Goal: Task Accomplishment & Management: Manage account settings

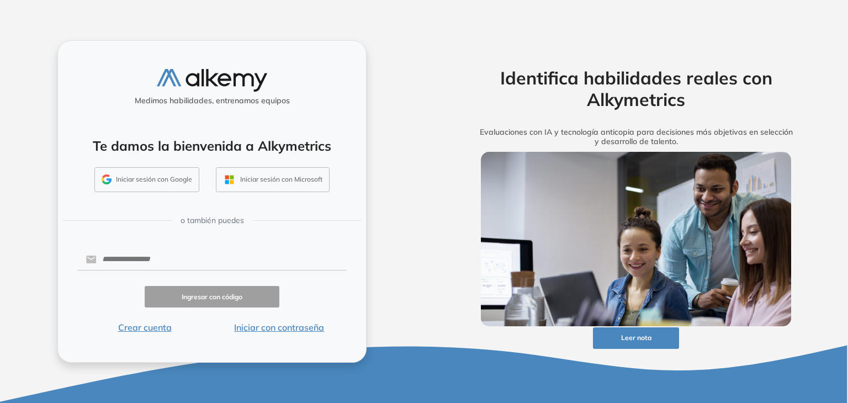
click at [135, 179] on button "Iniciar sesión con Google" at bounding box center [146, 179] width 105 height 25
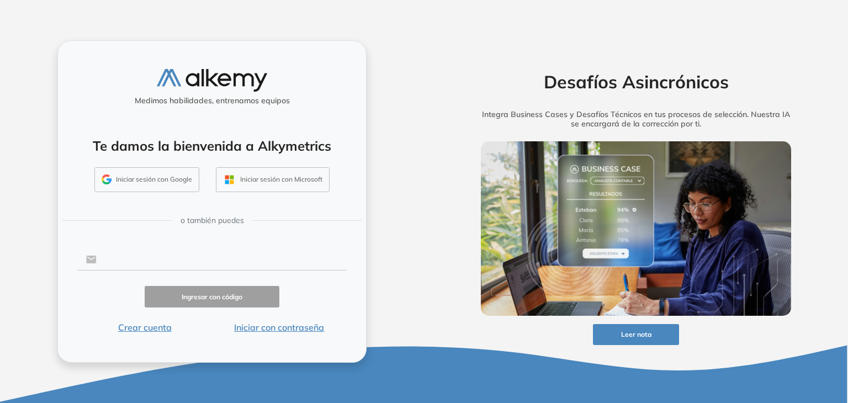
click at [129, 260] on input "text" at bounding box center [222, 259] width 250 height 21
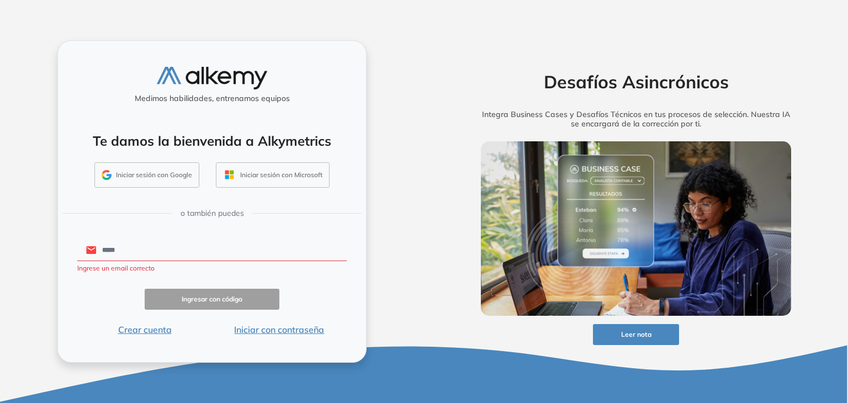
type input "**********"
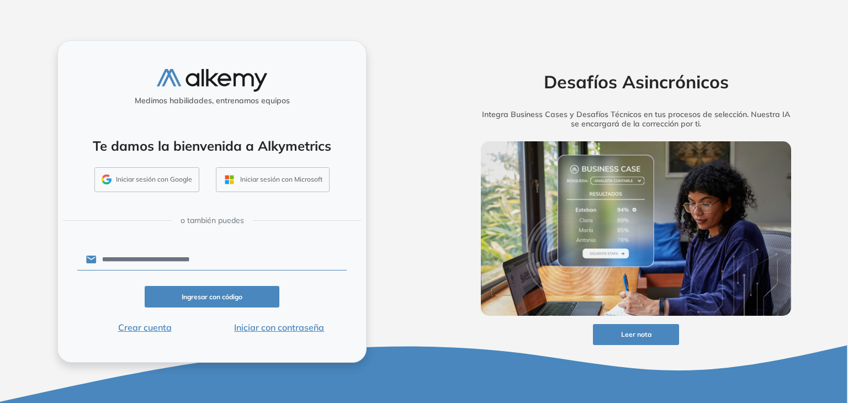
click at [193, 297] on button "Ingresar con código" at bounding box center [212, 297] width 135 height 22
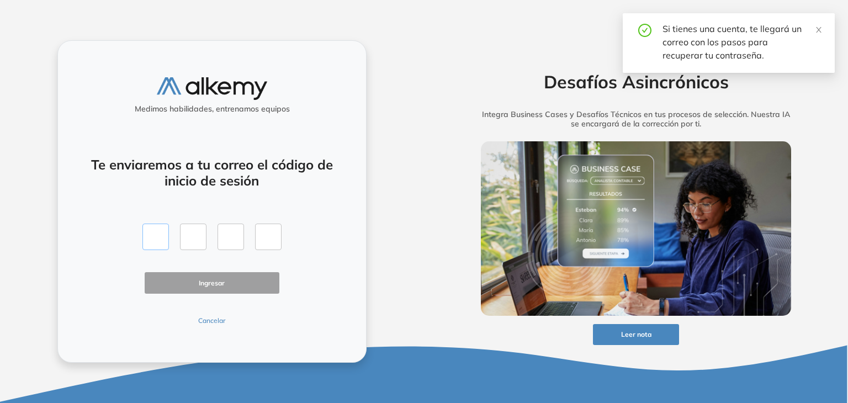
click at [157, 236] on input "text" at bounding box center [155, 237] width 27 height 27
type input "*"
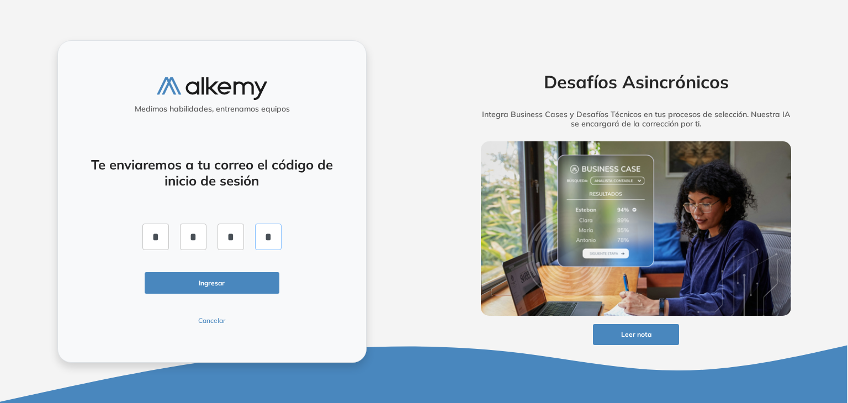
type input "*"
click at [230, 281] on button "Ingresar" at bounding box center [212, 283] width 135 height 22
drag, startPoint x: 274, startPoint y: 236, endPoint x: 113, endPoint y: 236, distance: 161.3
click at [113, 236] on div "Te enviaremos a tu correo el código de inicio de sesión * * * * Ingresar Cancel…" at bounding box center [212, 235] width 270 height 182
type input "*"
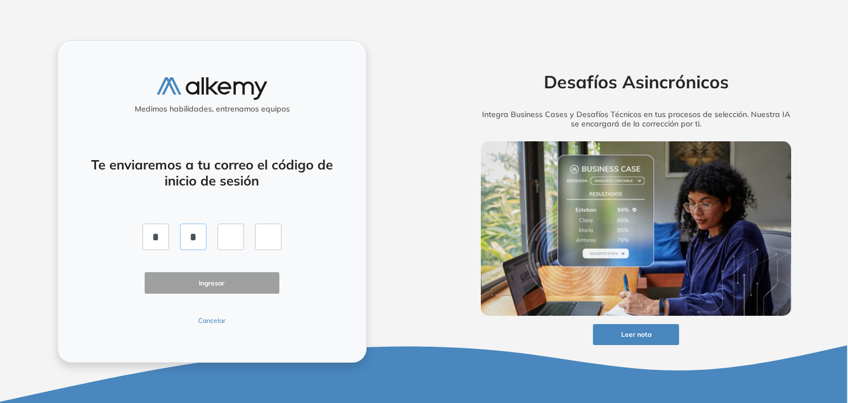
type input "*"
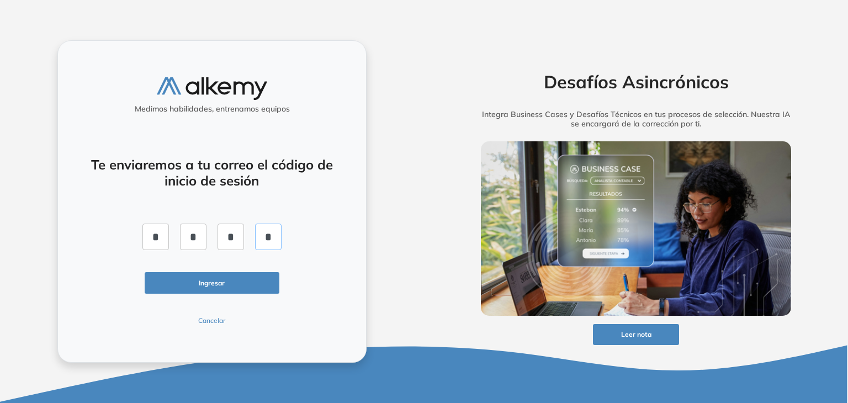
type input "*"
click at [192, 281] on button "Ingresar" at bounding box center [212, 283] width 135 height 22
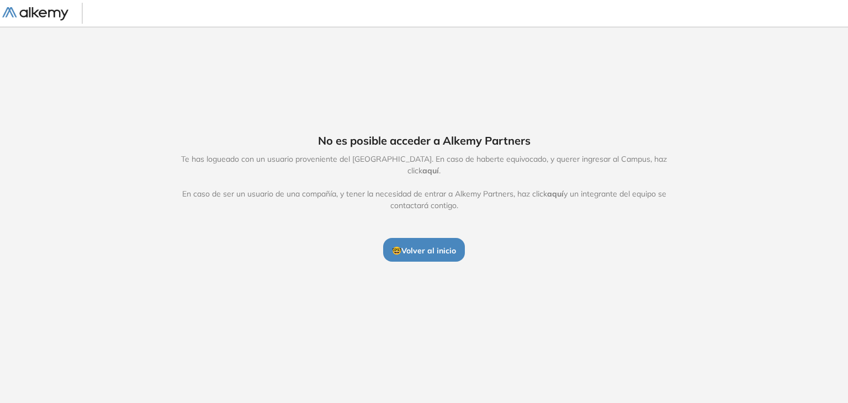
click at [439, 166] on span "aquí" at bounding box center [431, 171] width 17 height 10
